Goal: Information Seeking & Learning: Learn about a topic

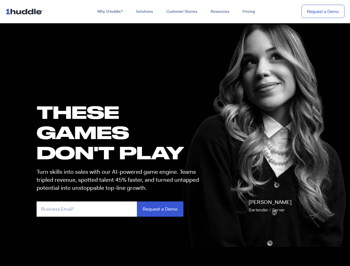
click at [175, 133] on h1 "these GAMES DON'T PLAY" at bounding box center [120, 132] width 167 height 61
click at [109, 12] on link "Why 1Huddle?" at bounding box center [110, 12] width 39 height 10
click at [144, 12] on link "Solutions" at bounding box center [144, 12] width 30 height 10
click at [219, 12] on link "Resources" at bounding box center [220, 12] width 32 height 10
click at [120, 209] on input "email" at bounding box center [87, 208] width 100 height 15
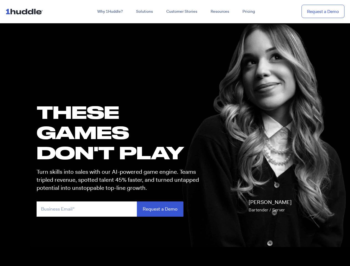
click at [160, 209] on input "Request a Demo" at bounding box center [160, 208] width 46 height 15
